Goal: Check status: Check status

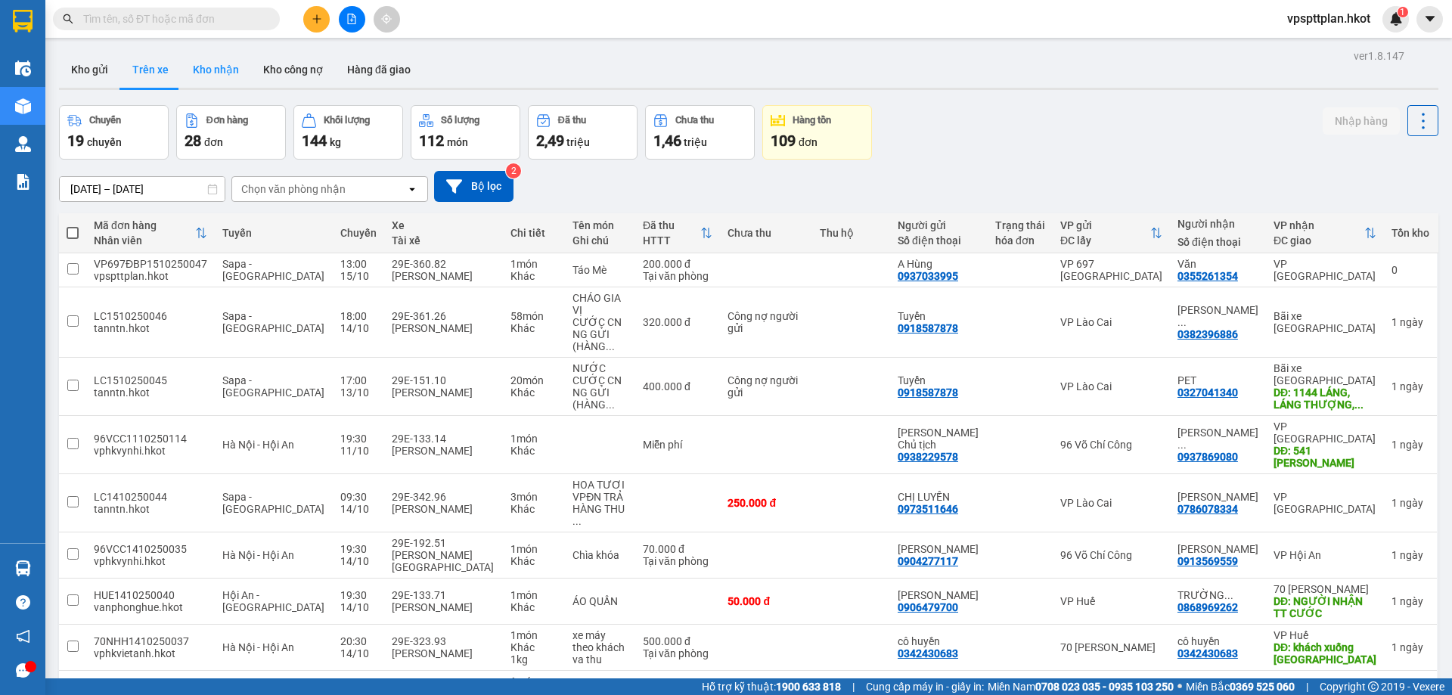
click at [202, 67] on button "Kho nhận" at bounding box center [216, 69] width 70 height 36
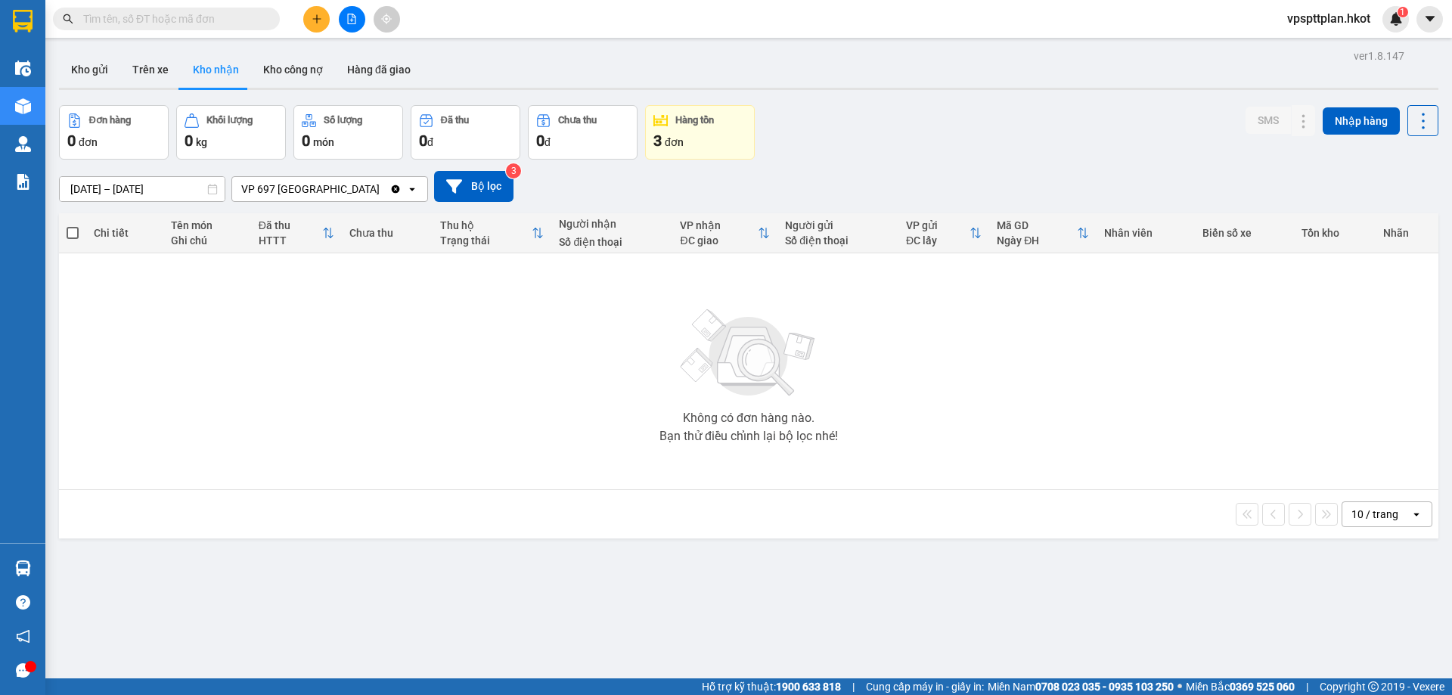
click at [85, 194] on input "[DATE] – [DATE]" at bounding box center [142, 189] width 165 height 24
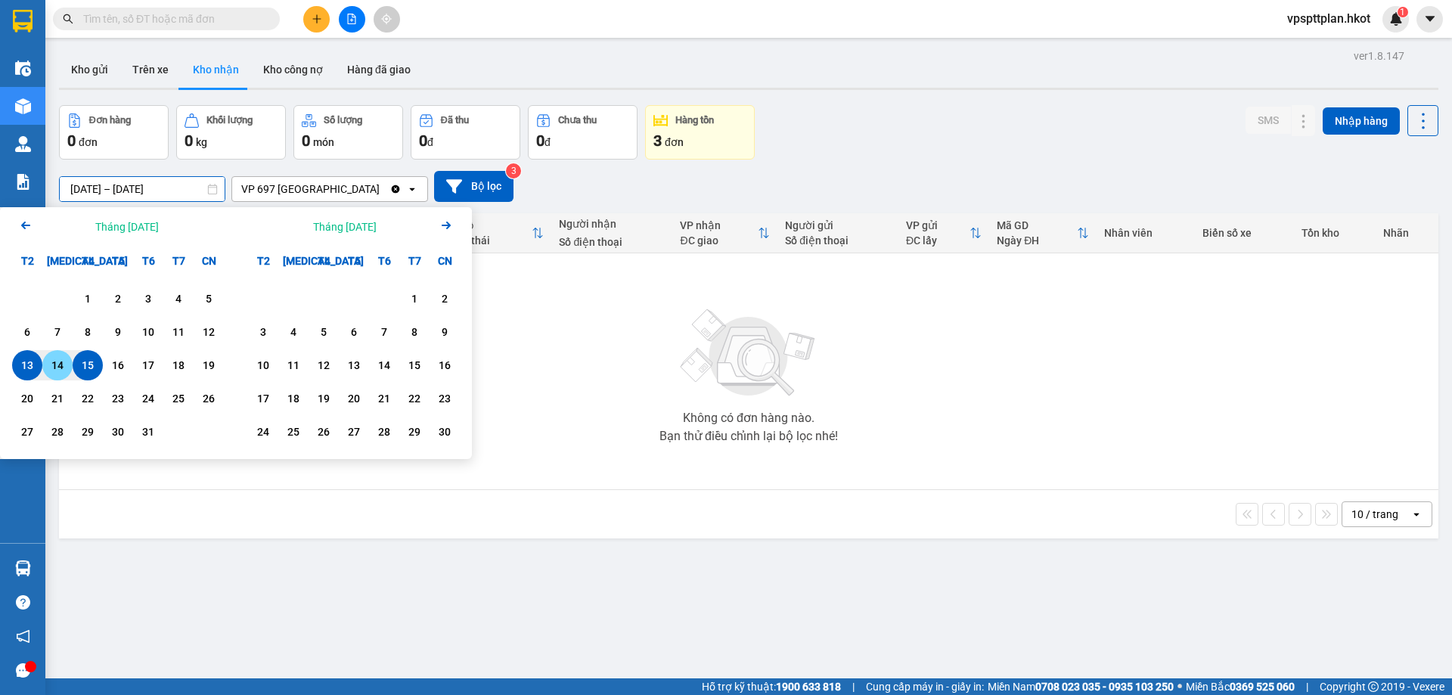
click at [60, 361] on div "14" at bounding box center [57, 365] width 21 height 18
click at [172, 185] on input "[DATE] – / /" at bounding box center [142, 189] width 165 height 24
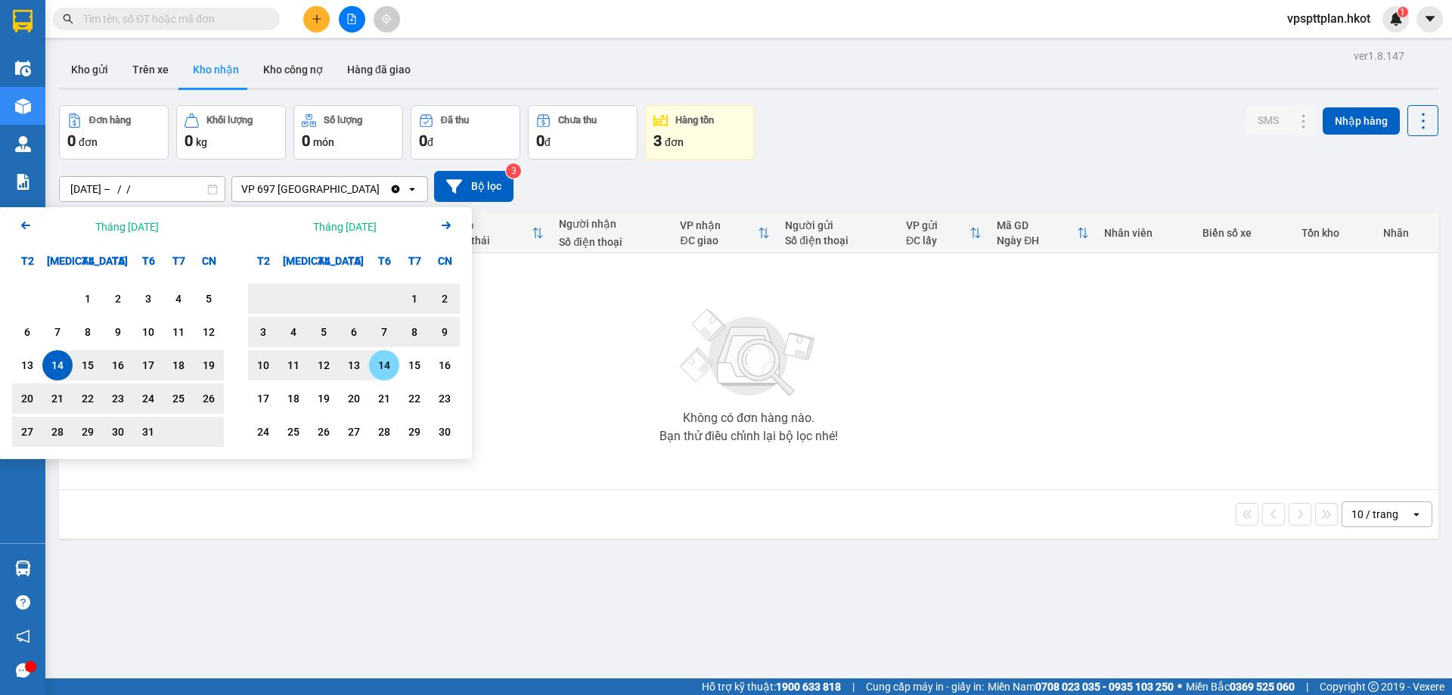
click at [380, 364] on div "14" at bounding box center [383, 365] width 21 height 18
type input "[DATE] – [DATE]"
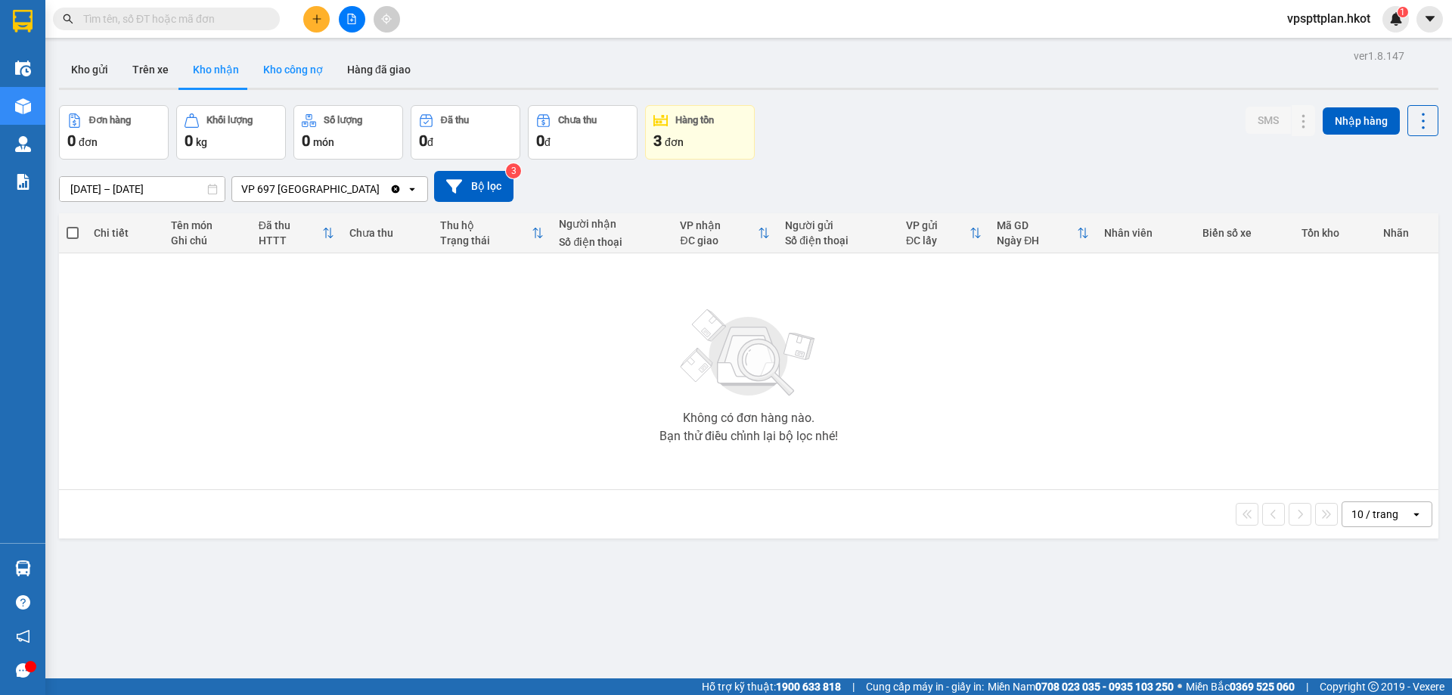
click at [296, 74] on button "Kho công nợ" at bounding box center [293, 69] width 84 height 36
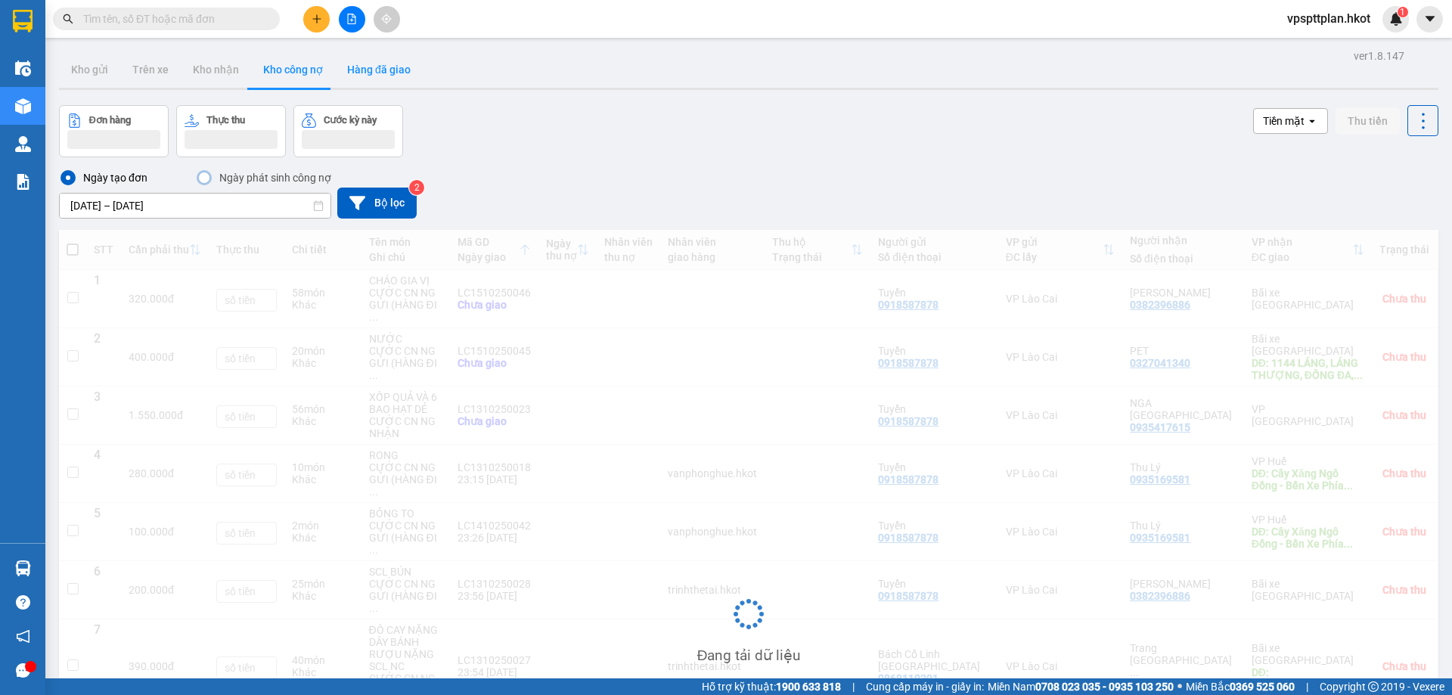
click at [371, 73] on button "Hàng đã giao" at bounding box center [379, 69] width 88 height 36
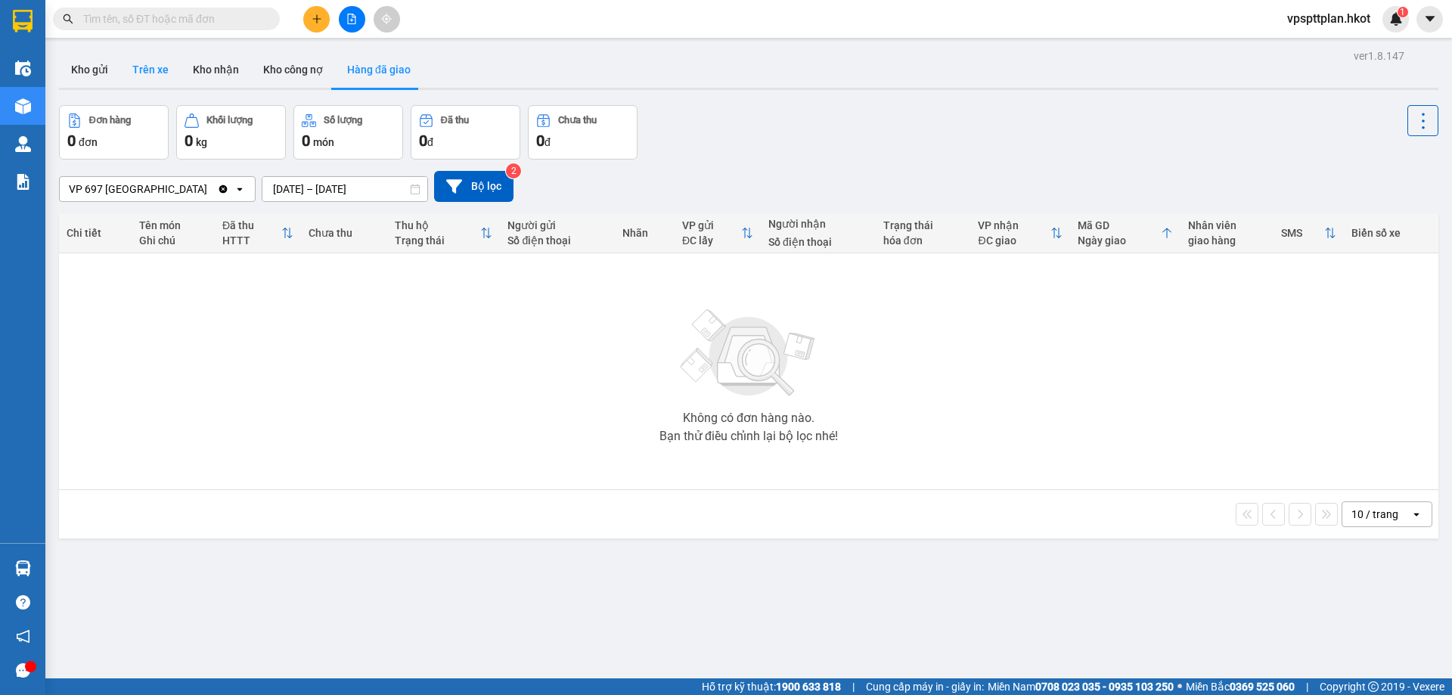
click at [141, 67] on button "Trên xe" at bounding box center [150, 69] width 60 height 36
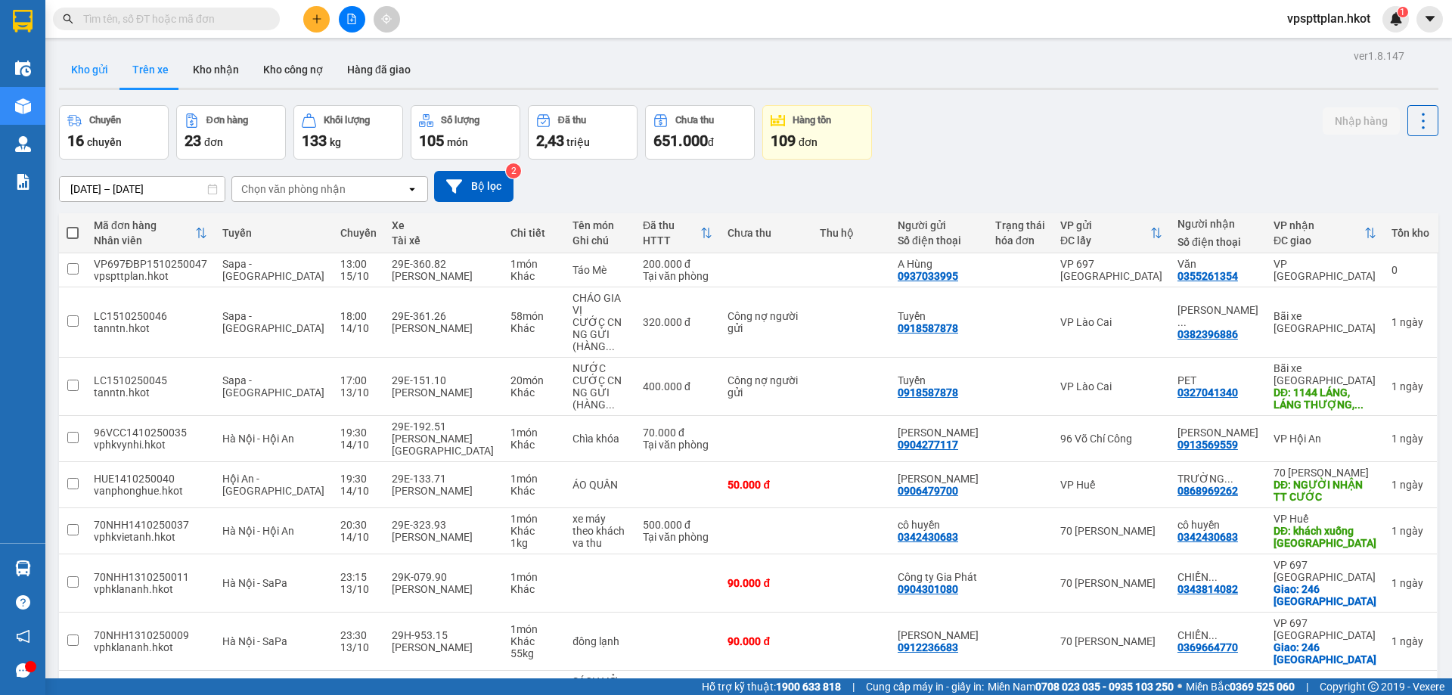
click at [100, 73] on button "Kho gửi" at bounding box center [89, 69] width 61 height 36
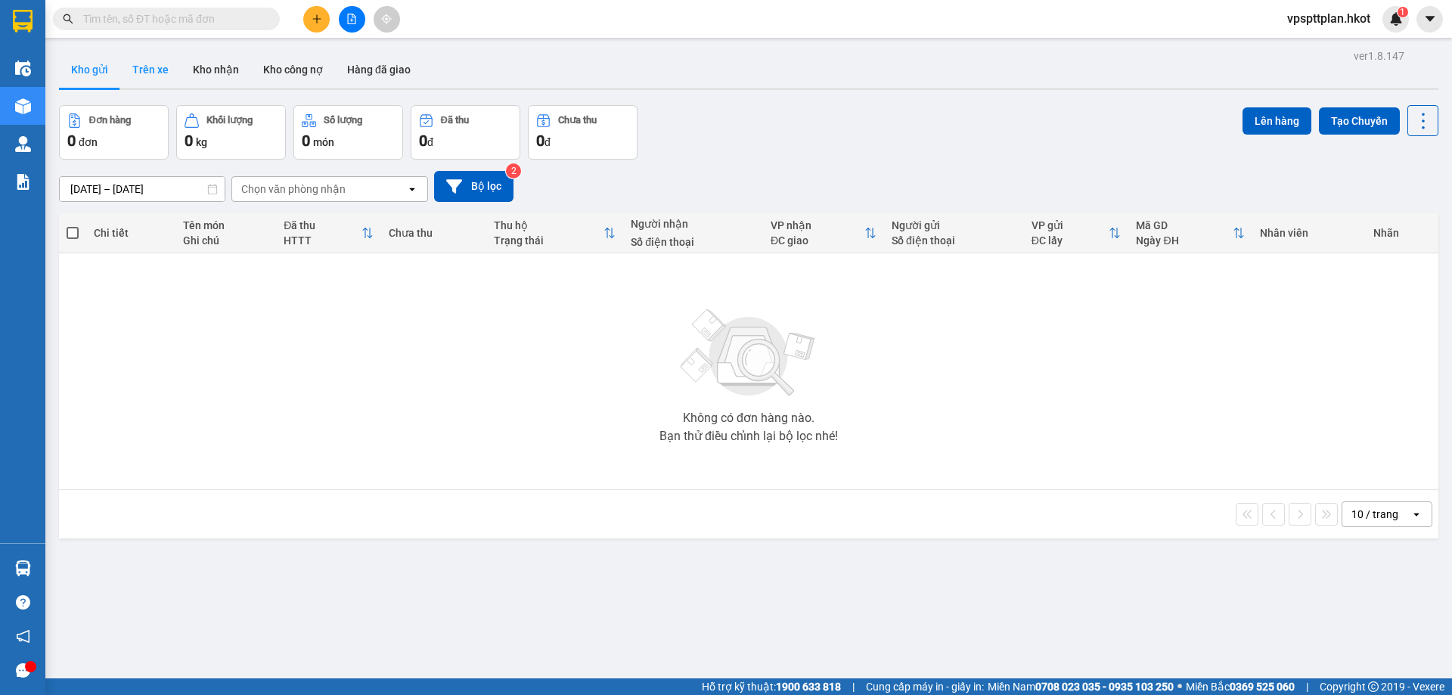
click at [164, 57] on button "Trên xe" at bounding box center [150, 69] width 60 height 36
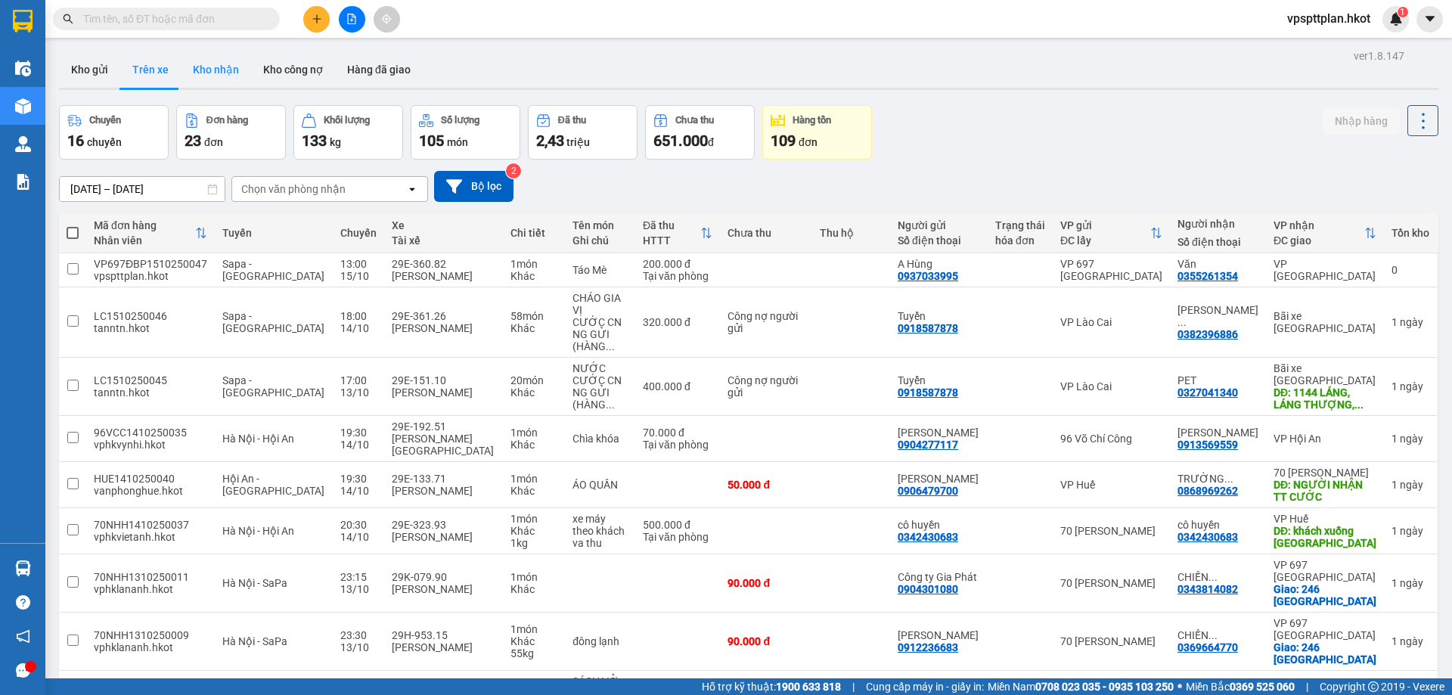
click at [220, 70] on button "Kho nhận" at bounding box center [216, 69] width 70 height 36
type input "[DATE] – [DATE]"
